Goal: Information Seeking & Learning: Learn about a topic

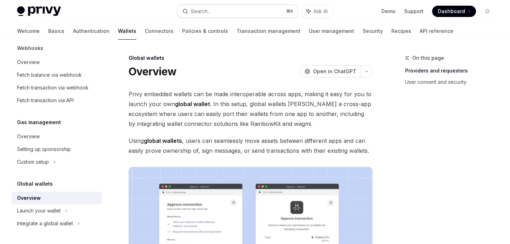
click at [204, 10] on div "Search..." at bounding box center [201, 11] width 20 height 8
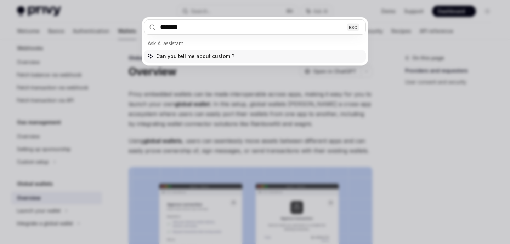
type input "*********"
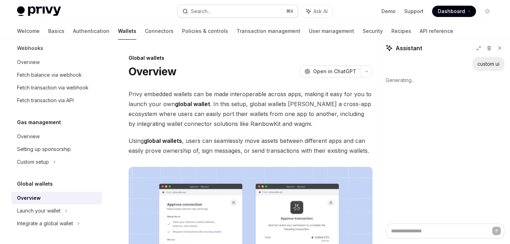
click at [185, 8] on icon "button" at bounding box center [185, 11] width 6 height 6
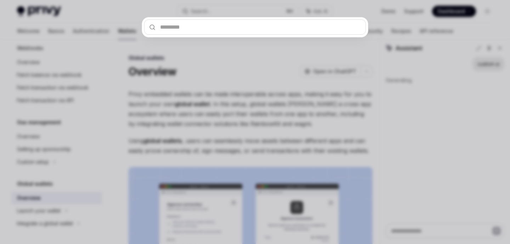
click at [182, 86] on div at bounding box center [255, 122] width 510 height 244
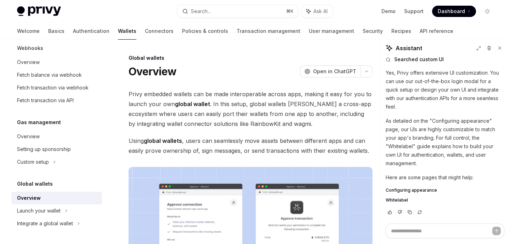
scroll to position [30, 0]
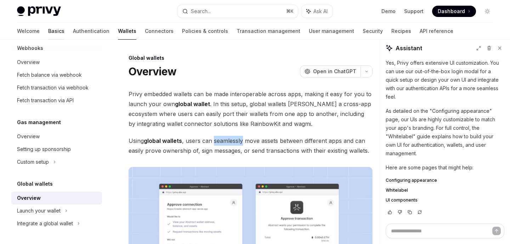
click at [48, 32] on link "Basics" at bounding box center [56, 31] width 16 height 17
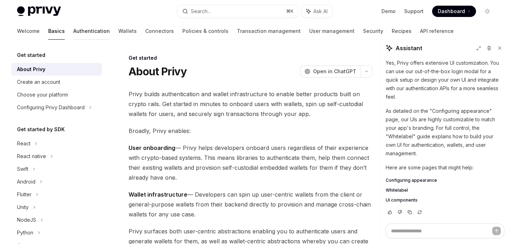
click at [73, 32] on link "Authentication" at bounding box center [91, 31] width 36 height 17
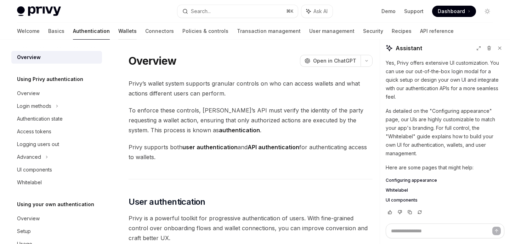
click at [118, 33] on link "Wallets" at bounding box center [127, 31] width 18 height 17
type textarea "*"
